Goal: Task Accomplishment & Management: Use online tool/utility

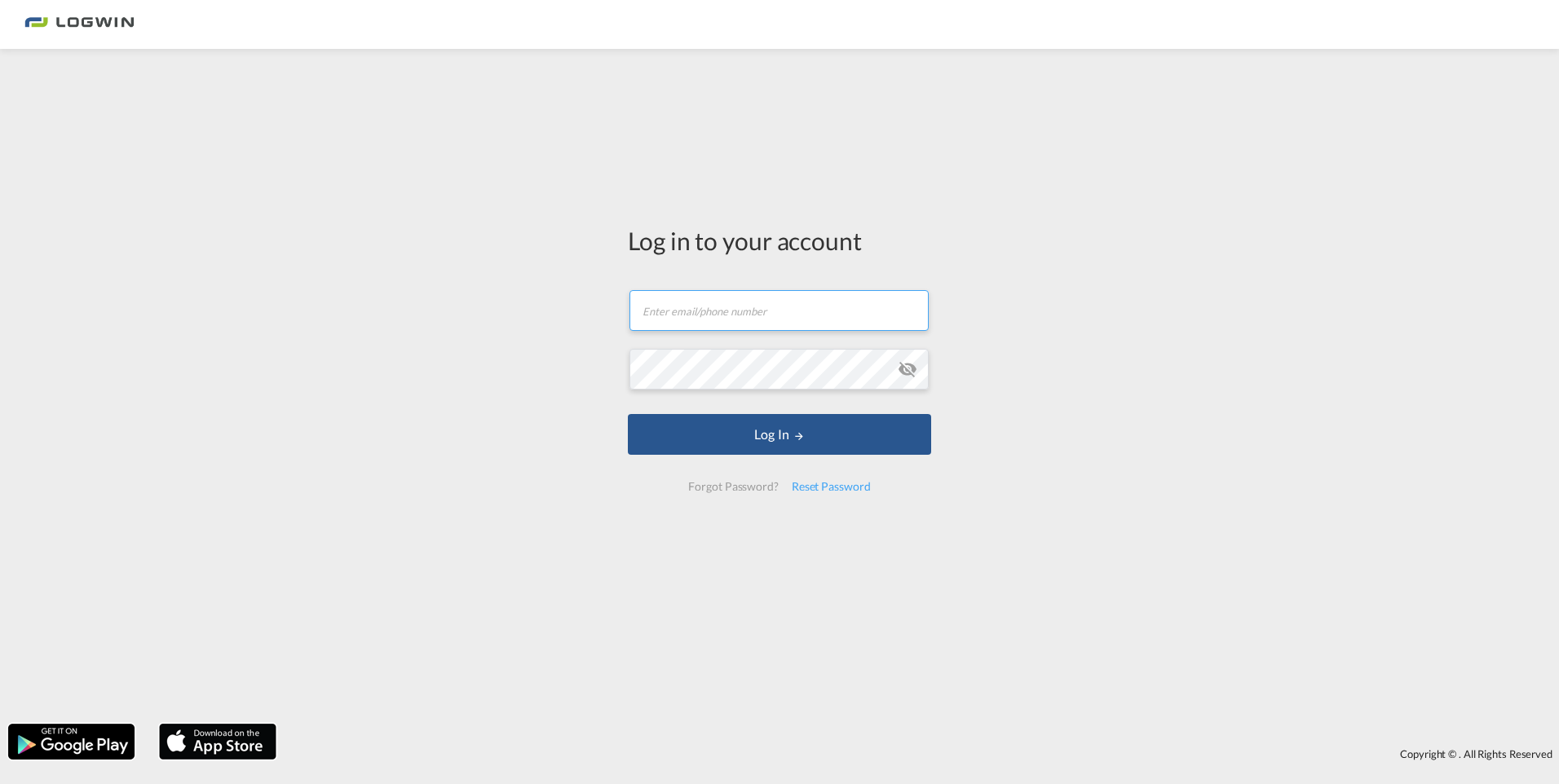
click at [709, 317] on input "text" at bounding box center [779, 311] width 300 height 41
type input "[PERSON_NAME][EMAIL_ADDRESS][DOMAIN_NAME]"
click at [628, 414] on button "Log In" at bounding box center [780, 435] width 304 height 41
